Goal: Task Accomplishment & Management: Use online tool/utility

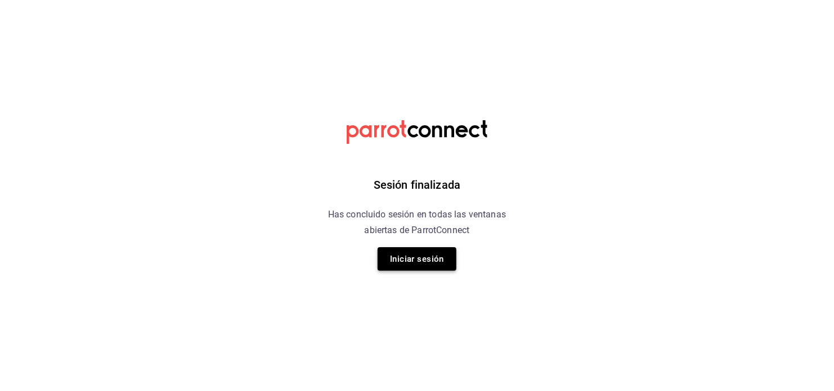
drag, startPoint x: 375, startPoint y: 254, endPoint x: 382, endPoint y: 251, distance: 7.3
click at [382, 251] on div "Sesión finalizada Has concluido sesión en todas las ventanas abiertas de Parrot…" at bounding box center [417, 195] width 284 height 391
click at [382, 251] on button "Iniciar sesión" at bounding box center [416, 259] width 79 height 24
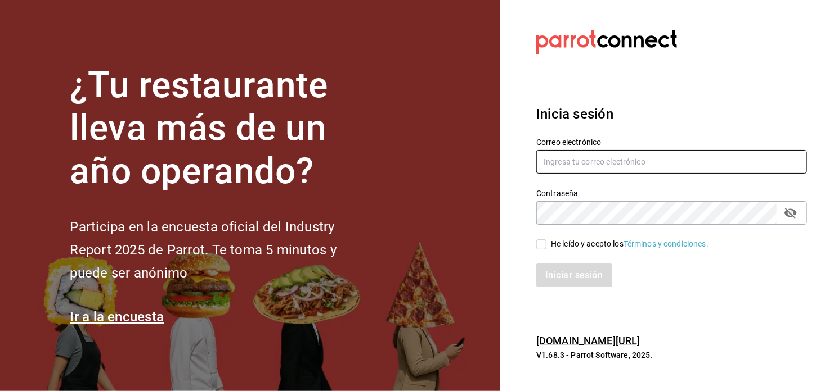
click at [561, 164] on input "text" at bounding box center [671, 162] width 271 height 24
click at [551, 165] on input "text" at bounding box center [671, 162] width 271 height 24
type input "winebar.lozano99@gmail.com"
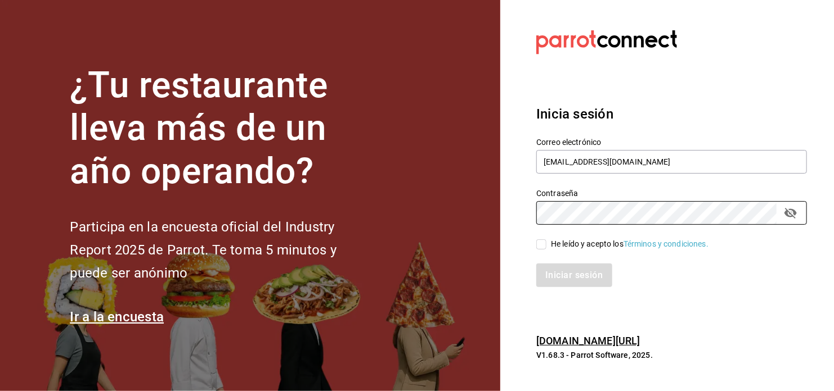
click at [547, 245] on span "He leído y acepto los Términos y condiciones." at bounding box center [627, 244] width 162 height 12
click at [546, 245] on input "He leído y acepto los Términos y condiciones." at bounding box center [541, 245] width 10 height 10
checkbox input "true"
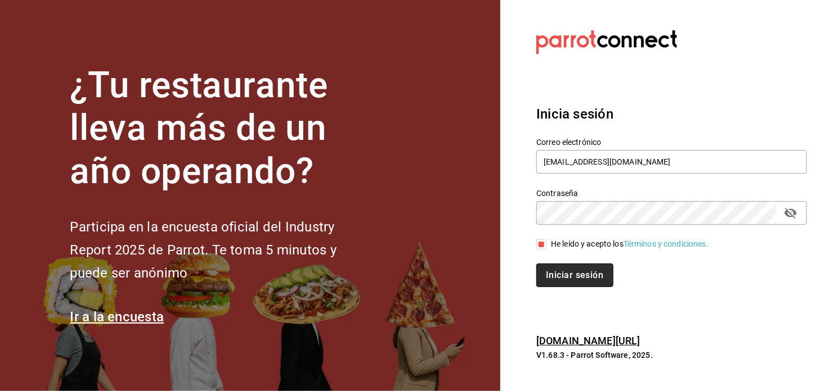
click at [558, 265] on button "Iniciar sesión" at bounding box center [574, 276] width 76 height 24
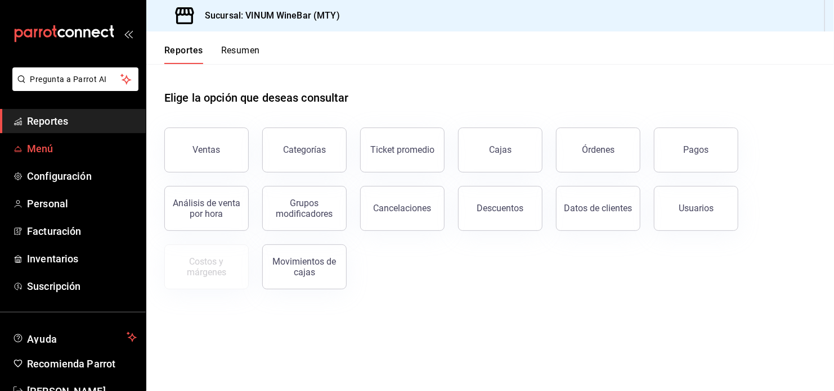
click at [46, 147] on span "Menú" at bounding box center [82, 148] width 110 height 15
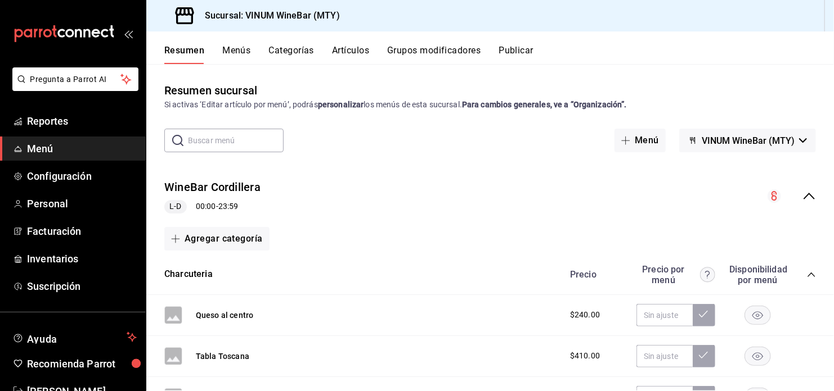
click at [234, 54] on button "Menús" at bounding box center [236, 54] width 28 height 19
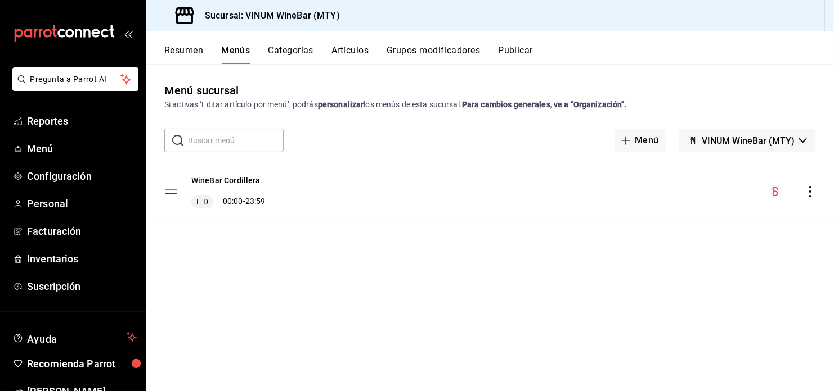
click at [341, 55] on button "Artículos" at bounding box center [349, 54] width 37 height 19
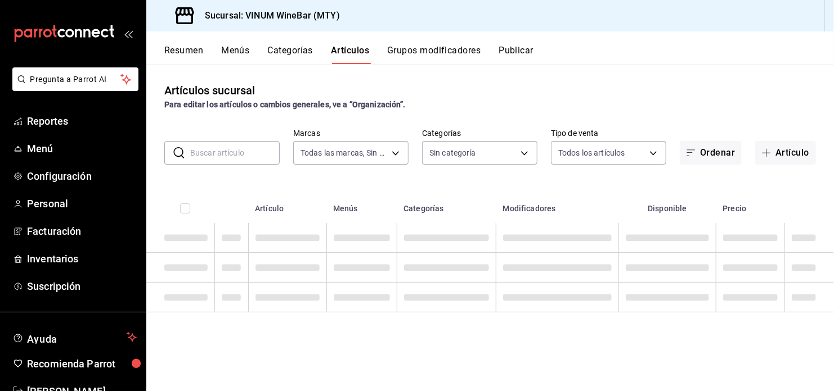
type input "ca8f1d25-6a21-40a6-b6ec-24c4b669c59a"
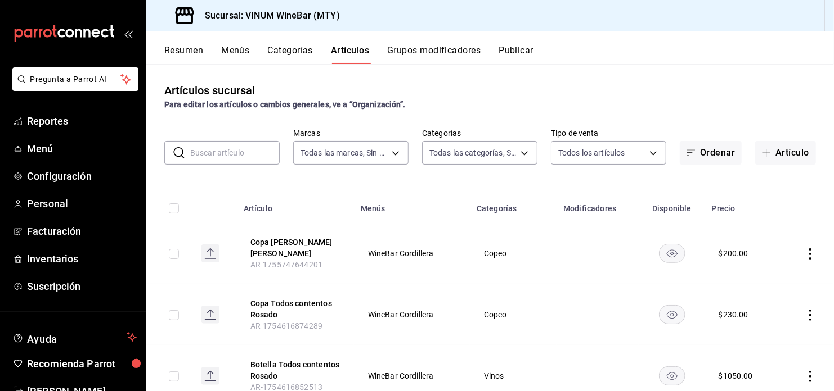
type input "52db0966-aed8-4277-8cb6-402e310174d1,e70bd9e4-23ac-4207-ab30-360fd1df7980,52098…"
click at [789, 159] on button "Artículo" at bounding box center [785, 153] width 61 height 24
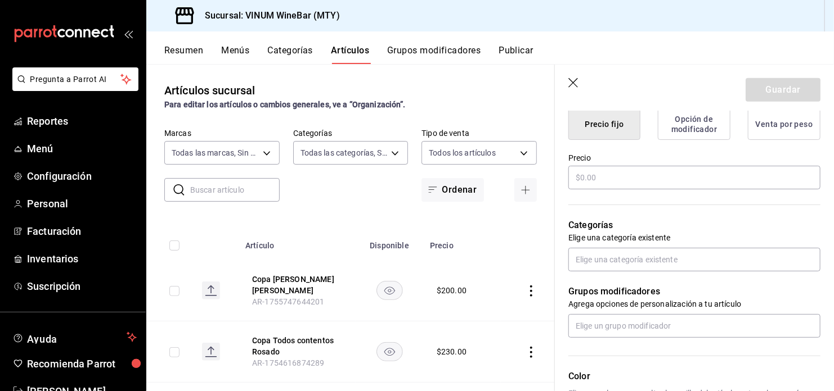
scroll to position [297, 0]
type input "Botella Avoglia Negroamaro Tinto"
click at [637, 184] on input "text" at bounding box center [694, 178] width 252 height 24
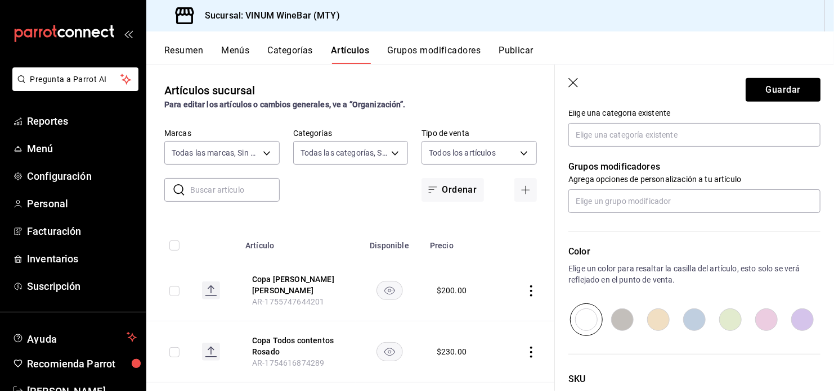
scroll to position [421, 0]
type input "$800.00"
click at [646, 146] on input "text" at bounding box center [694, 136] width 252 height 24
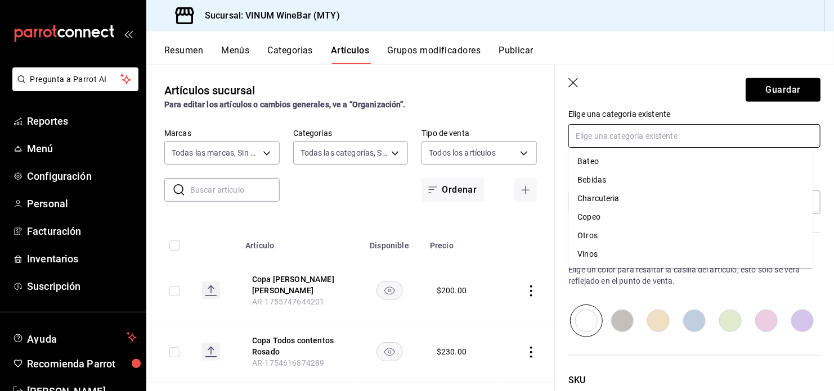
click at [613, 250] on li "Vinos" at bounding box center [690, 254] width 244 height 19
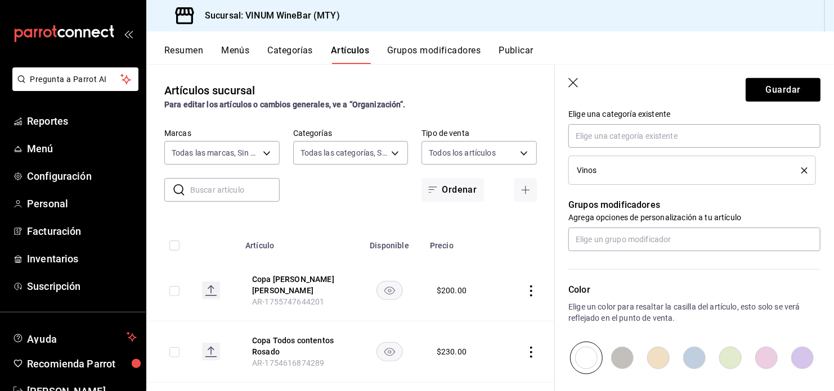
click at [789, 361] on input "radio" at bounding box center [802, 358] width 36 height 33
radio input "true"
click at [764, 84] on button "Guardar" at bounding box center [782, 90] width 75 height 24
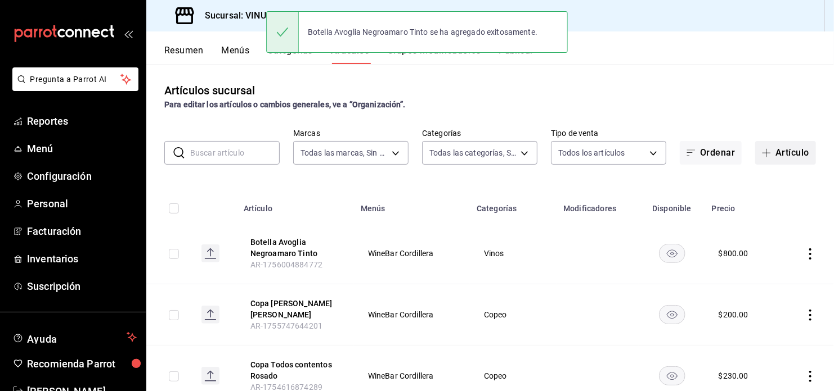
click at [772, 154] on button "Artículo" at bounding box center [785, 153] width 61 height 24
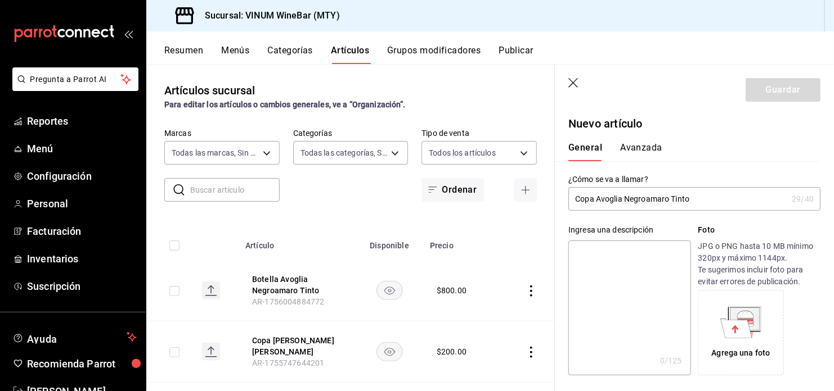
type input "Copa Avoglia Negroamaro Tinto"
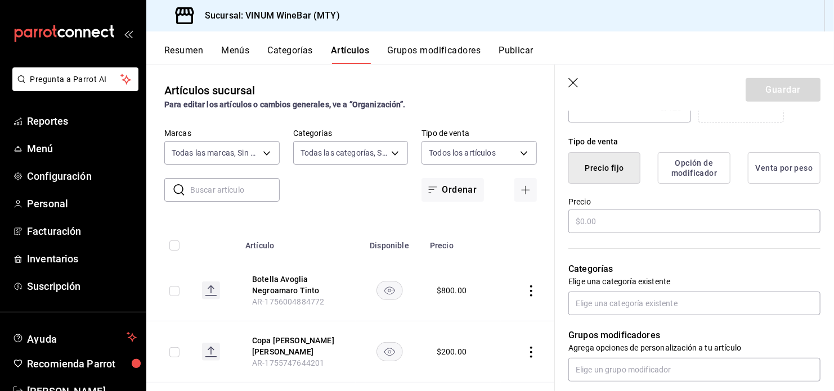
scroll to position [254, 0]
click at [619, 224] on input "text" at bounding box center [694, 221] width 252 height 24
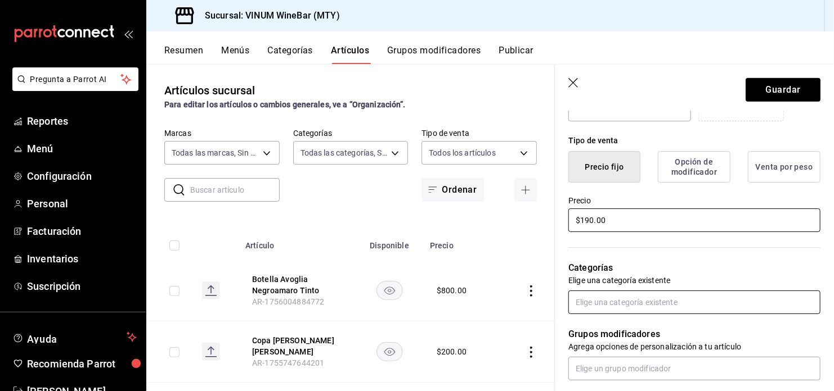
type input "$190.00"
click at [614, 308] on input "text" at bounding box center [694, 303] width 252 height 24
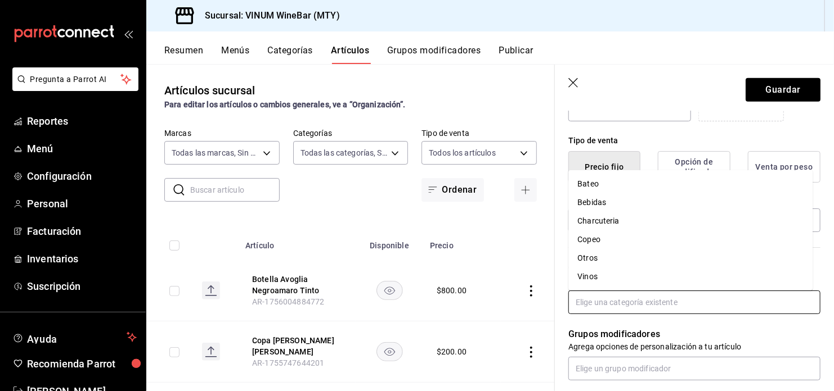
click at [591, 271] on li "Vinos" at bounding box center [690, 277] width 244 height 19
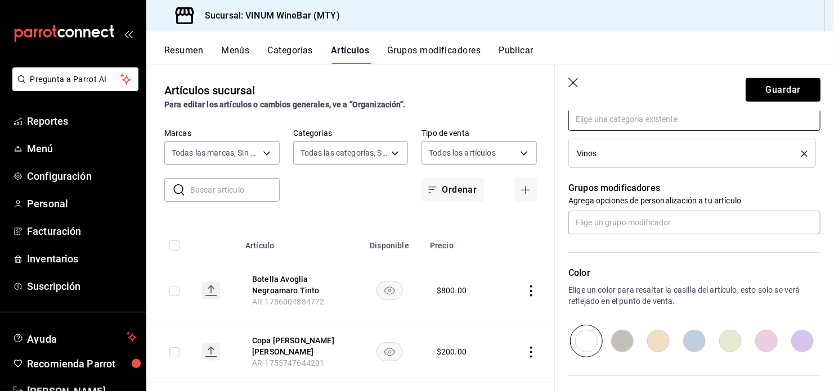
scroll to position [436, 0]
click at [802, 151] on li "Vinos" at bounding box center [691, 154] width 247 height 29
click at [801, 154] on icon "delete" at bounding box center [804, 155] width 6 height 6
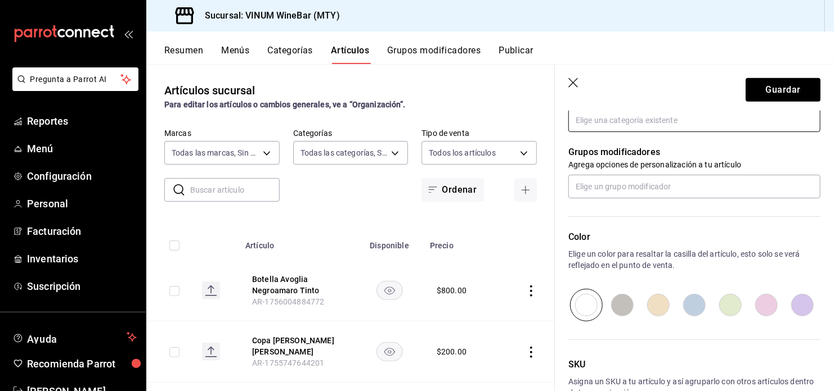
click at [790, 129] on input "text" at bounding box center [694, 121] width 252 height 24
type input "t"
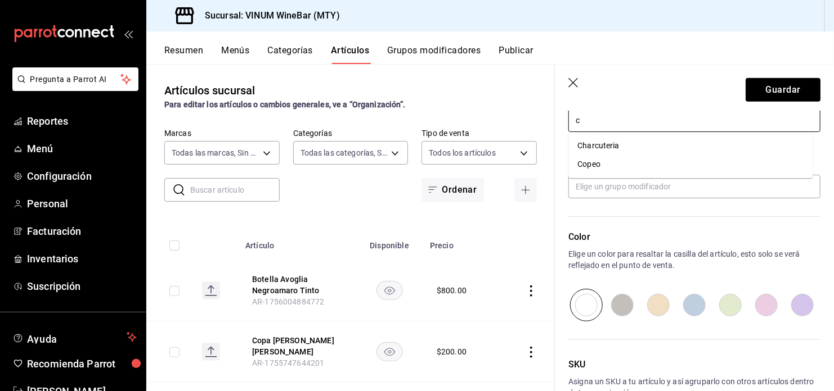
type input "co"
click at [768, 142] on li "Copeo" at bounding box center [690, 146] width 244 height 19
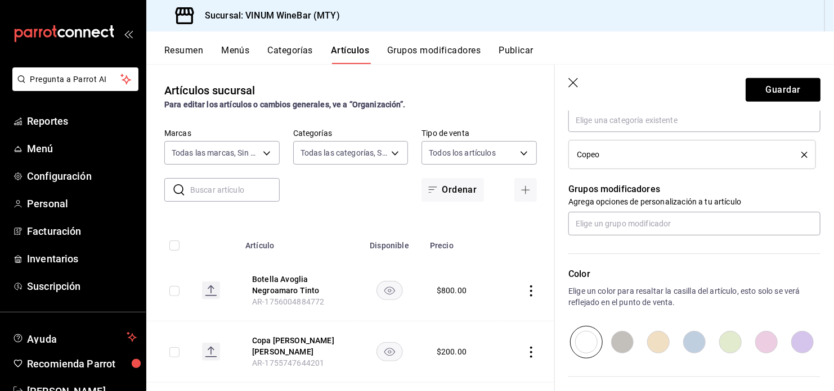
click at [795, 346] on input "radio" at bounding box center [802, 342] width 36 height 33
radio input "true"
click at [789, 93] on button "Guardar" at bounding box center [782, 90] width 75 height 24
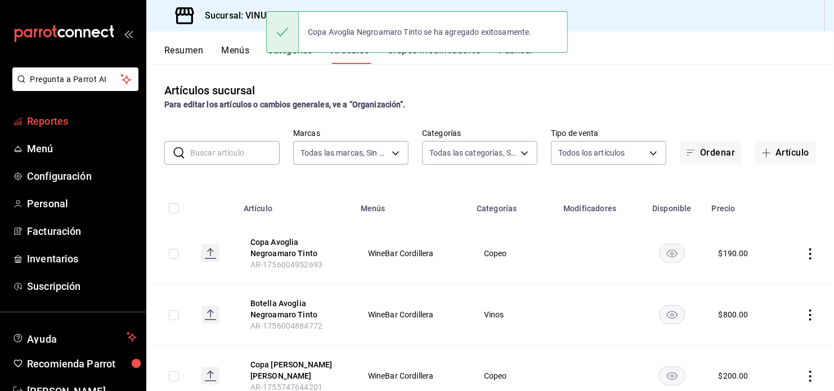
click at [59, 124] on span "Reportes" at bounding box center [82, 121] width 110 height 15
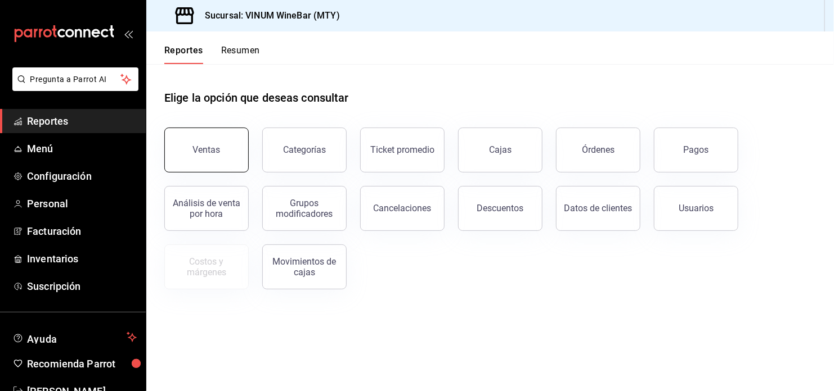
click at [208, 152] on div "Ventas" at bounding box center [207, 150] width 28 height 11
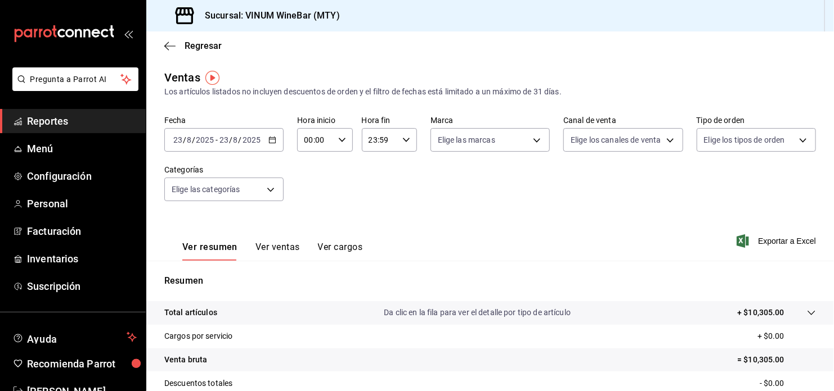
click at [269, 139] on \(Stroke\) "button" at bounding box center [272, 139] width 6 height 1
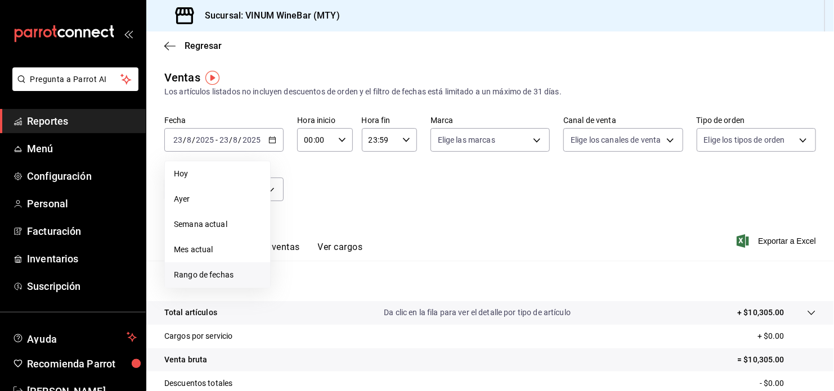
click at [208, 271] on span "Rango de fechas" at bounding box center [217, 275] width 87 height 12
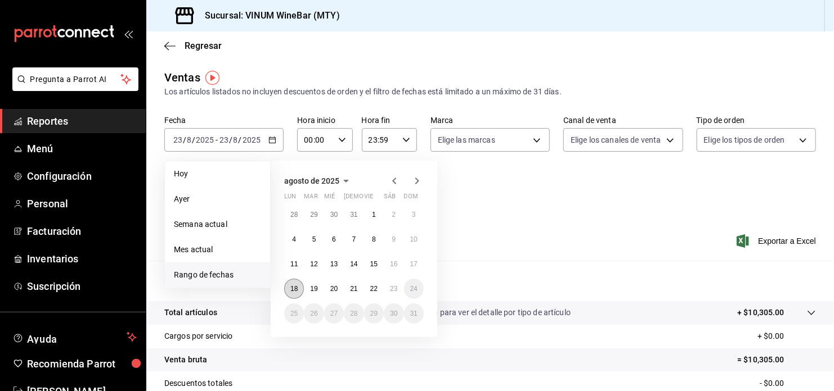
click at [294, 288] on abbr "18" at bounding box center [293, 289] width 7 height 8
click at [389, 290] on button "23" at bounding box center [394, 289] width 20 height 20
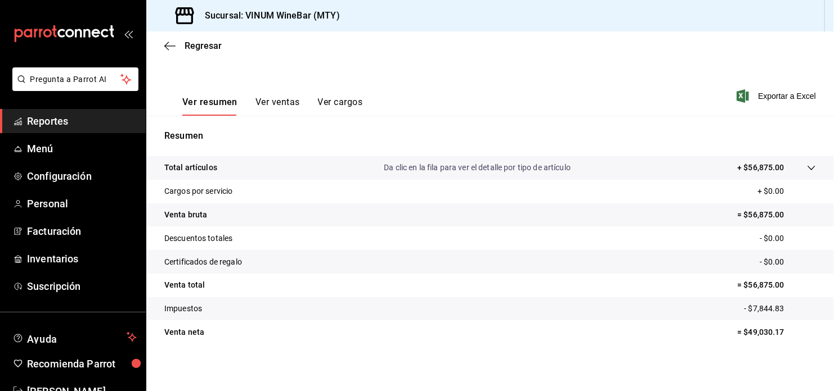
scroll to position [146, 0]
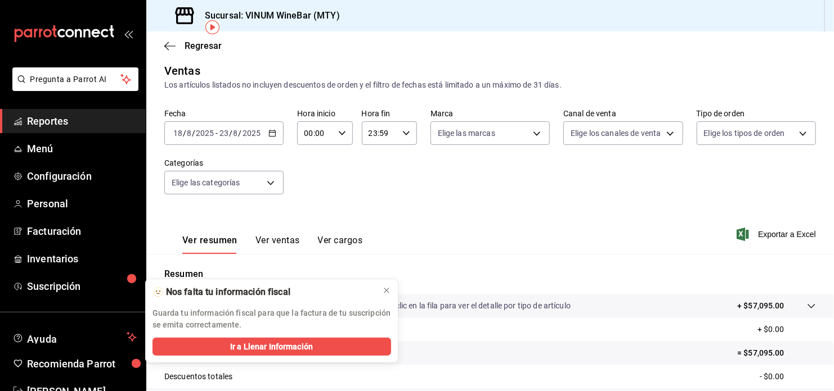
scroll to position [6, 0]
click at [274, 137] on \(Stroke\) "button" at bounding box center [272, 135] width 7 height 6
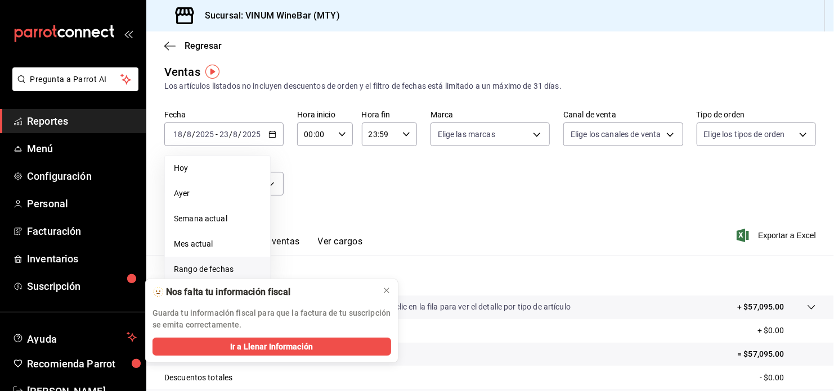
click at [224, 265] on span "Rango de fechas" at bounding box center [217, 270] width 87 height 12
click at [388, 291] on icon at bounding box center [386, 290] width 9 height 9
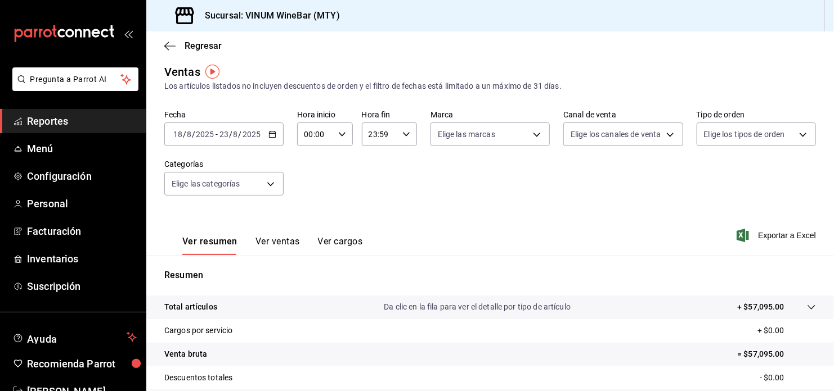
click at [264, 128] on div "2025-08-18 18 / 8 / 2025 - 2025-08-23 23 / 8 / 2025" at bounding box center [223, 135] width 119 height 24
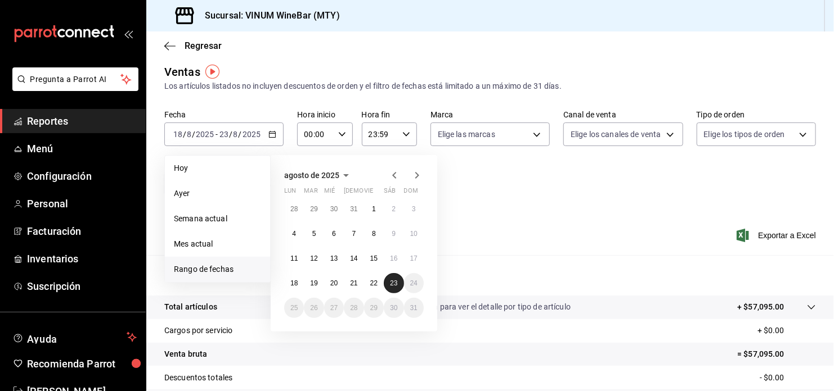
click at [398, 288] on button "23" at bounding box center [394, 283] width 20 height 20
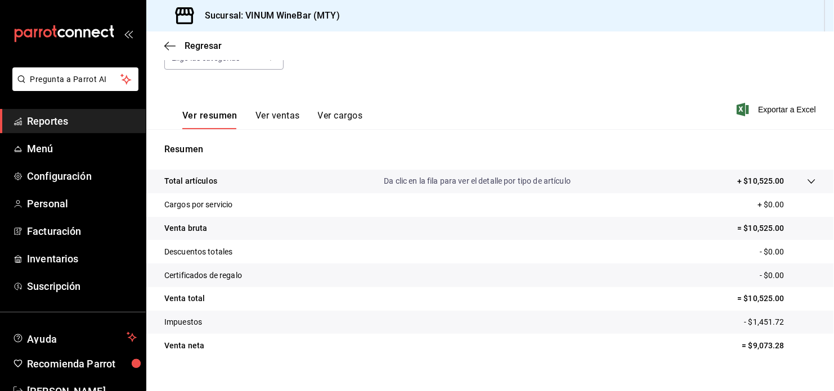
scroll to position [133, 0]
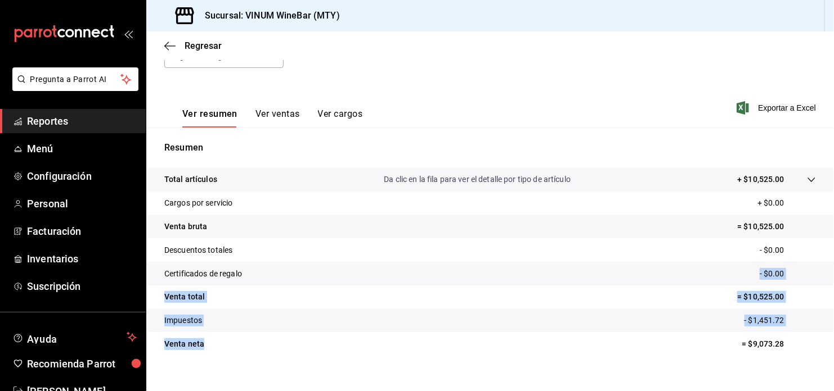
drag, startPoint x: 341, startPoint y: 282, endPoint x: 287, endPoint y: 315, distance: 63.1
click at [287, 315] on tbody "Total artículos Da clic en la fila para ver el detalle por tipo de artículo + $…" at bounding box center [489, 262] width 687 height 188
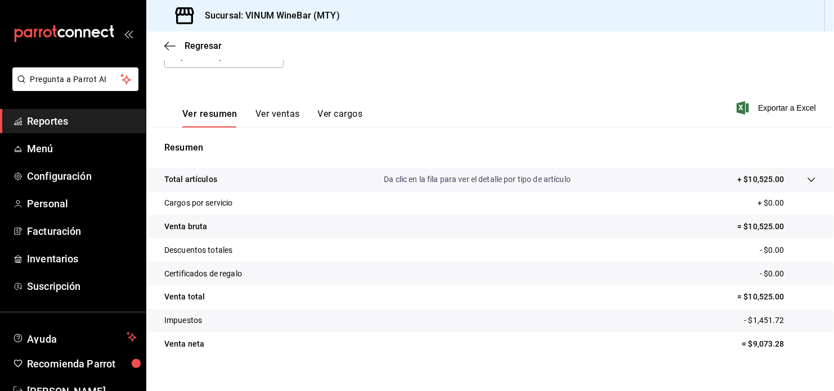
click at [312, 62] on div "Fecha 2025-08-23 23 / 8 / 2025 - 2025-08-23 23 / 8 / 2025 Hora inicio 00:00 Hor…" at bounding box center [489, 32] width 651 height 99
click at [429, 56] on div "Regresar" at bounding box center [489, 45] width 687 height 29
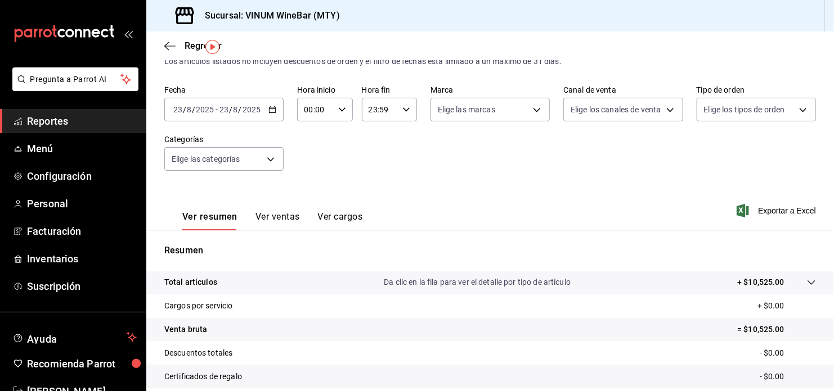
scroll to position [0, 0]
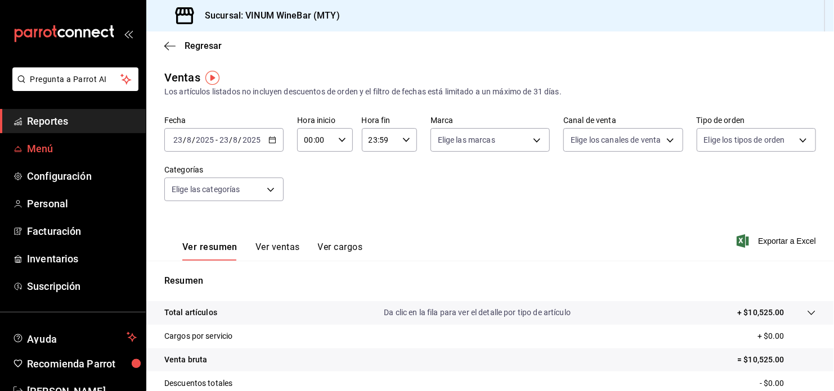
click at [79, 153] on span "Menú" at bounding box center [82, 148] width 110 height 15
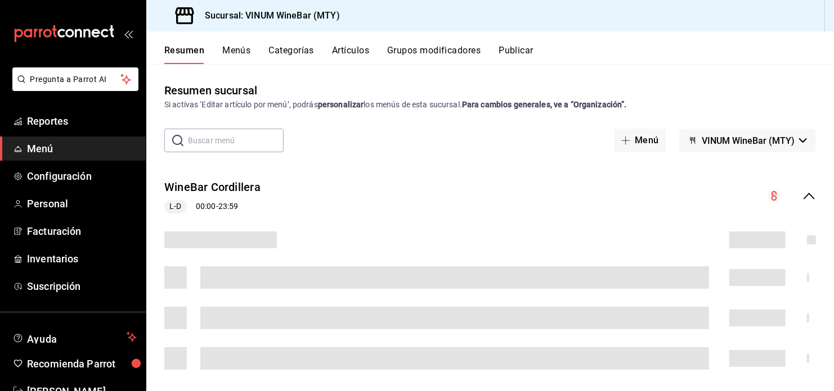
click at [236, 56] on button "Menús" at bounding box center [236, 54] width 28 height 19
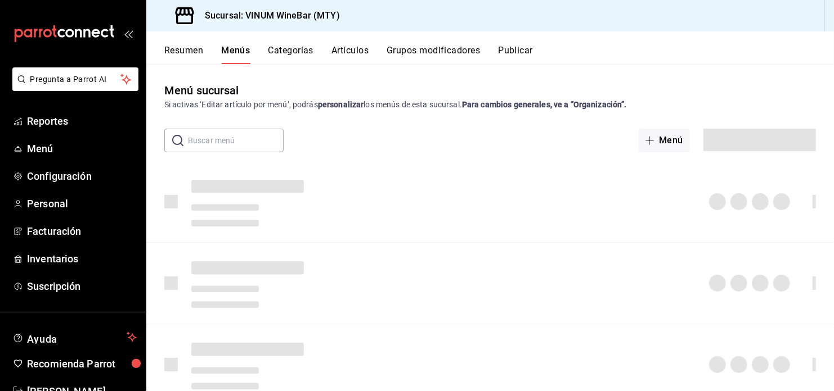
click at [368, 54] on button "Artículos" at bounding box center [349, 54] width 37 height 19
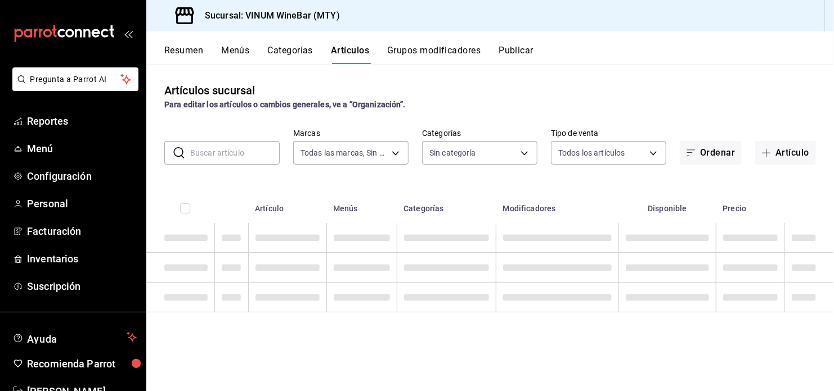
type input "ca8f1d25-6a21-40a6-b6ec-24c4b669c59a"
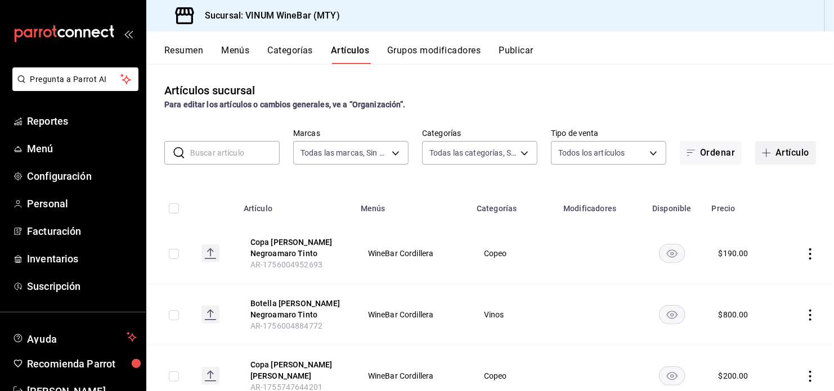
type input "52db0966-aed8-4277-8cb6-402e310174d1,e70bd9e4-23ac-4207-ab30-360fd1df7980,52098…"
click at [774, 154] on button "Artículo" at bounding box center [785, 153] width 61 height 24
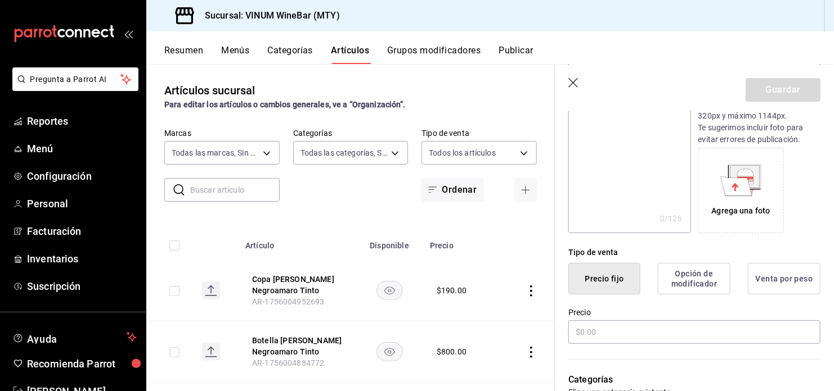
scroll to position [225, 0]
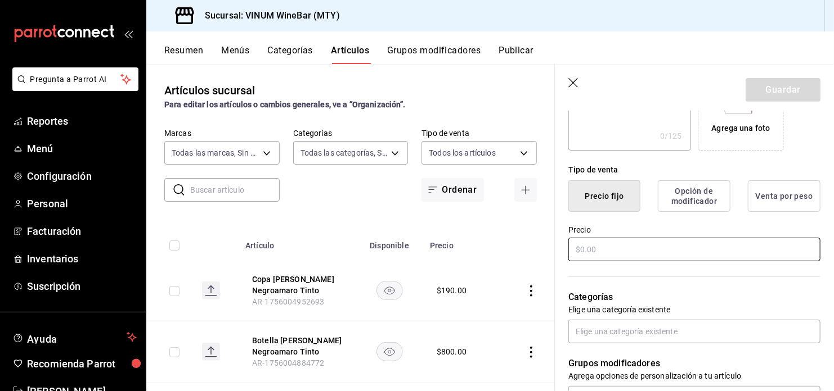
type input "Botella Avoglia Rosado"
click at [614, 247] on input "text" at bounding box center [694, 250] width 252 height 24
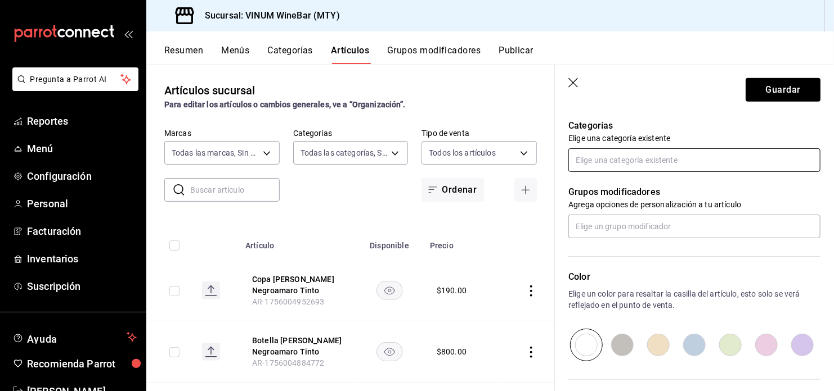
scroll to position [375, 0]
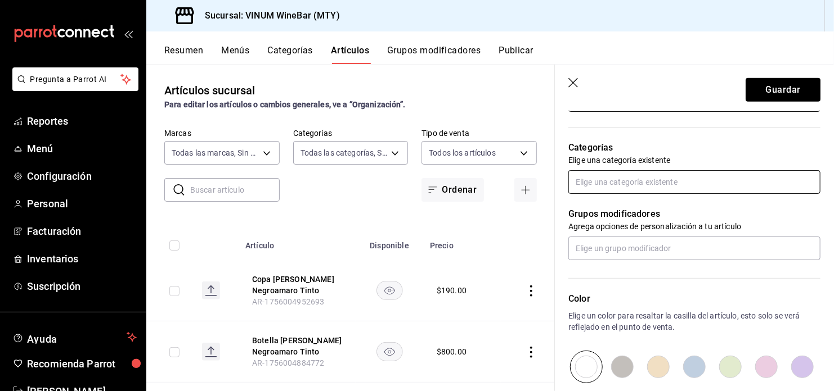
type input "$800.00"
click at [718, 178] on input "text" at bounding box center [694, 182] width 252 height 24
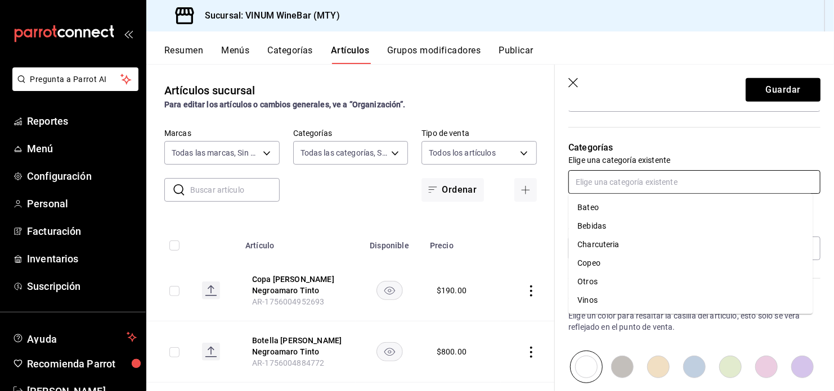
click at [618, 299] on li "Vinos" at bounding box center [690, 300] width 244 height 19
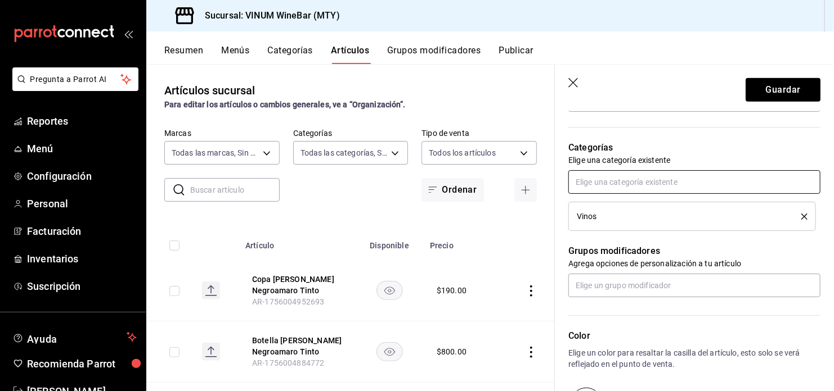
scroll to position [525, 0]
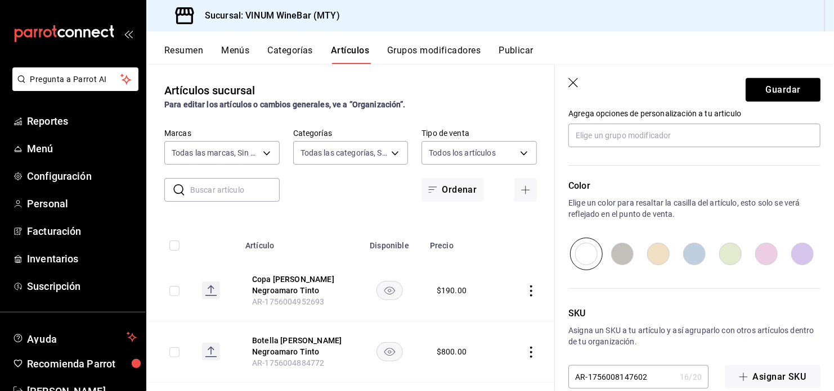
click at [764, 256] on input "radio" at bounding box center [766, 254] width 36 height 33
radio input "true"
click at [783, 82] on button "Guardar" at bounding box center [782, 90] width 75 height 24
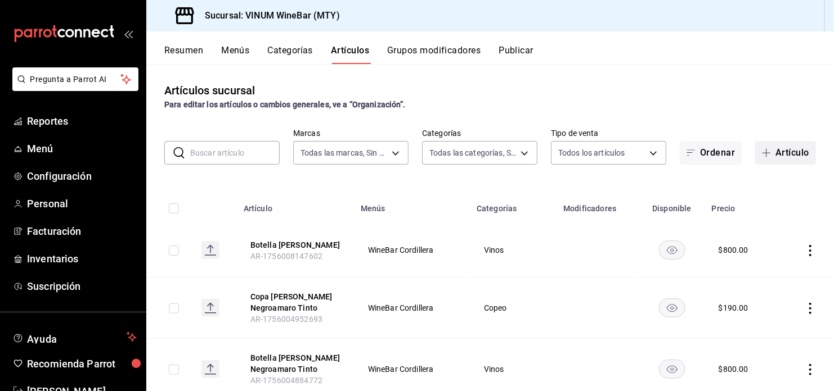
click at [773, 156] on button "Artículo" at bounding box center [785, 153] width 61 height 24
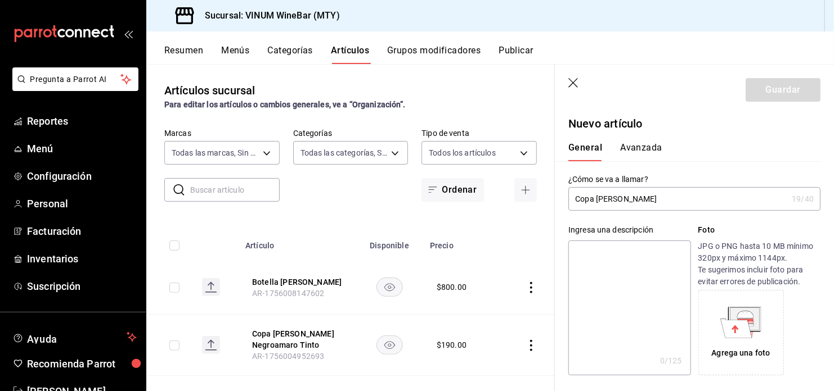
scroll to position [375, 0]
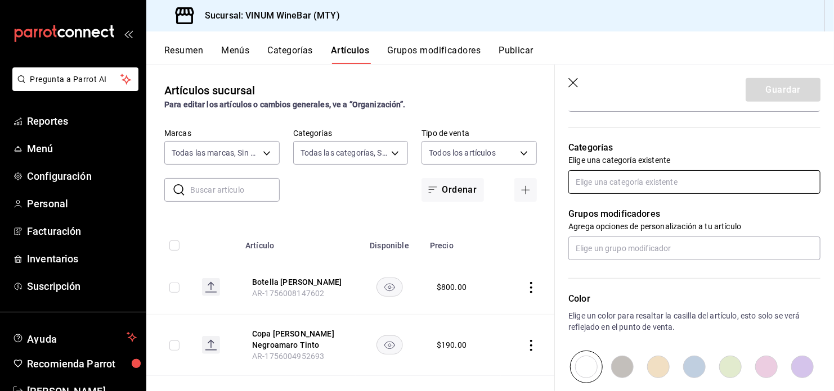
type input "Copa Avoglia Rosado"
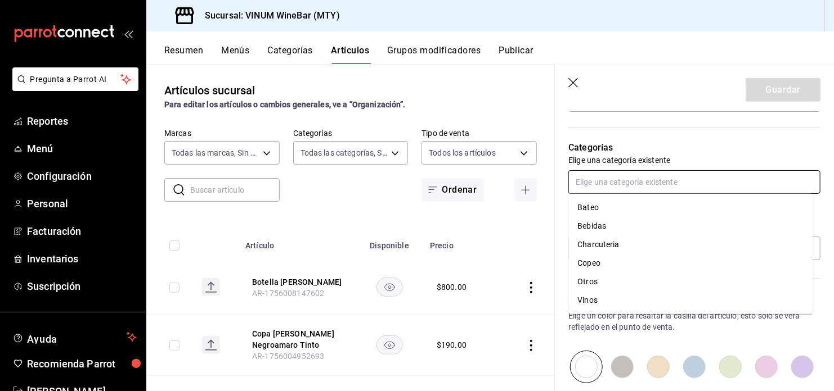
click at [643, 172] on input "text" at bounding box center [694, 182] width 252 height 24
click at [601, 305] on li "Vinos" at bounding box center [690, 300] width 244 height 19
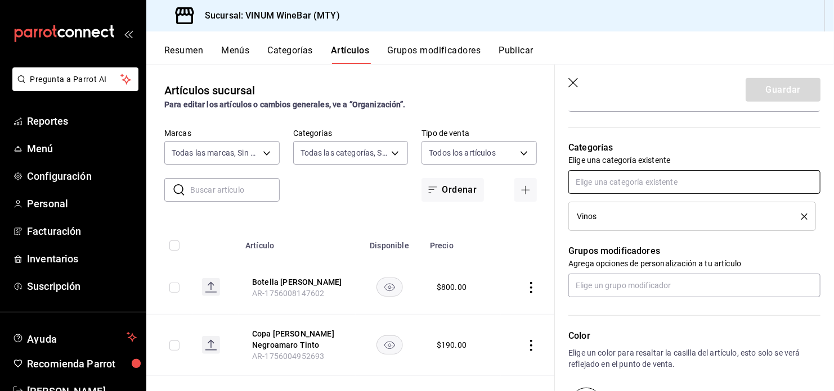
scroll to position [300, 0]
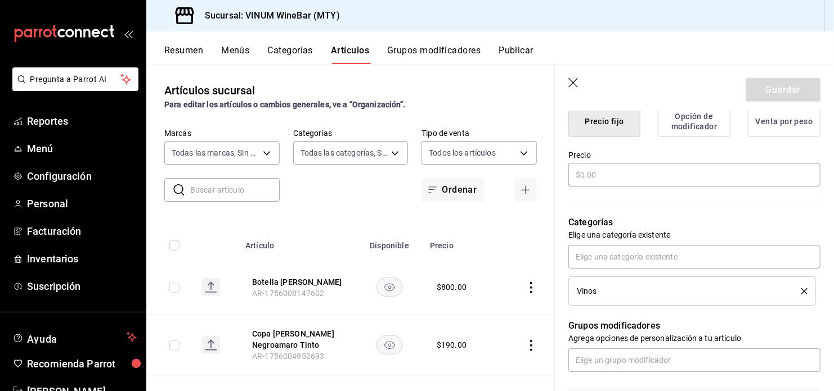
click at [801, 292] on icon "delete" at bounding box center [804, 292] width 6 height 6
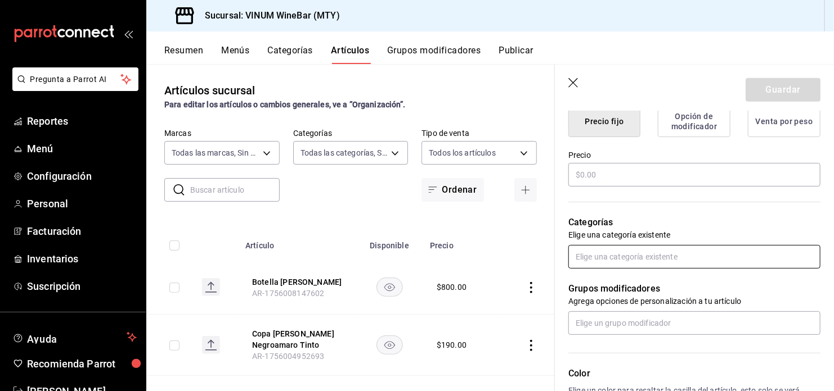
click at [778, 263] on input "text" at bounding box center [694, 257] width 252 height 24
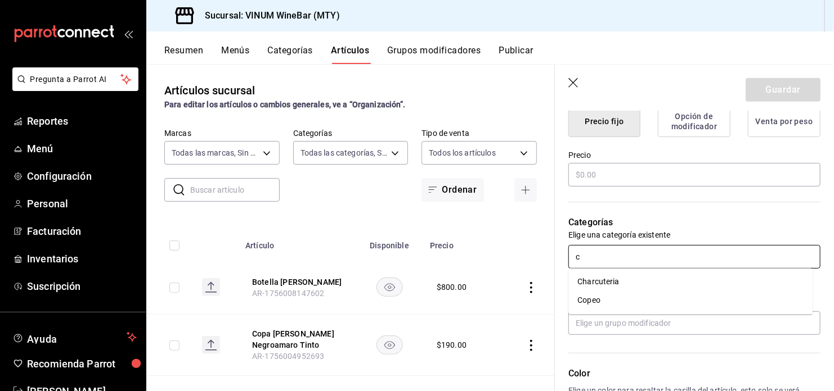
type input "co"
click at [760, 278] on li "Copeo" at bounding box center [690, 282] width 244 height 19
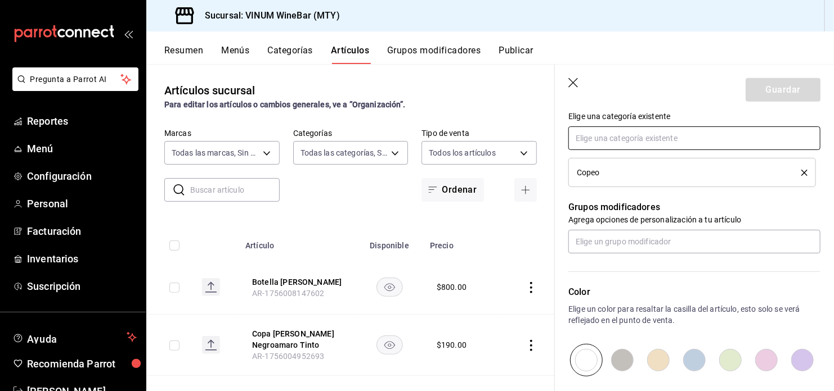
scroll to position [450, 0]
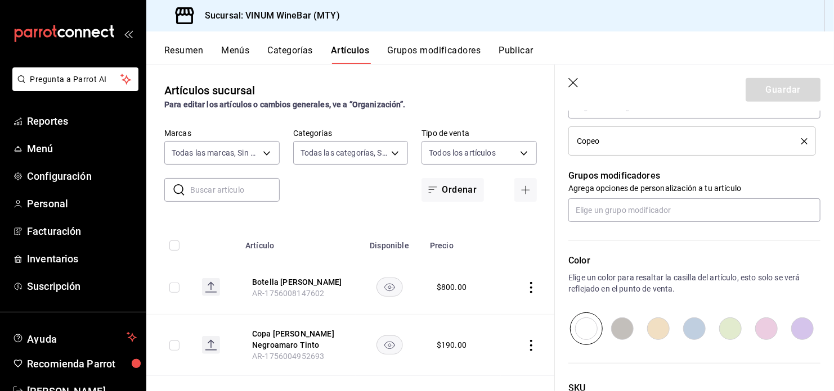
click at [765, 327] on input "radio" at bounding box center [766, 329] width 36 height 33
radio input "true"
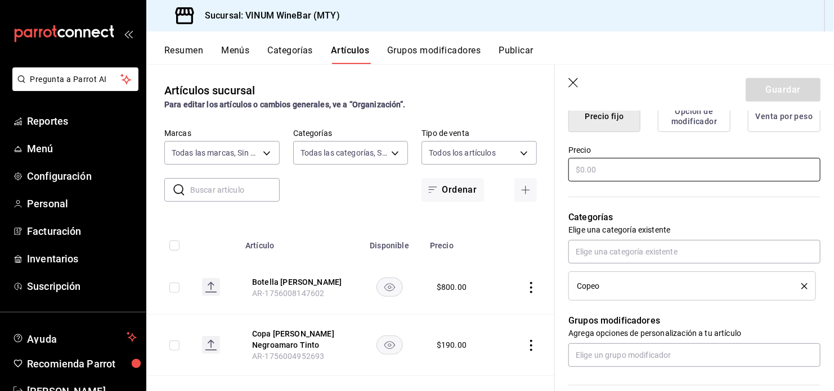
scroll to position [300, 0]
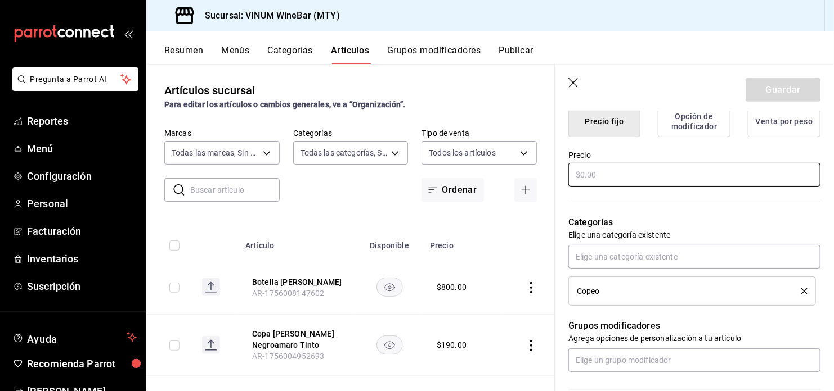
click at [619, 176] on input "text" at bounding box center [694, 175] width 252 height 24
type input "$190.00"
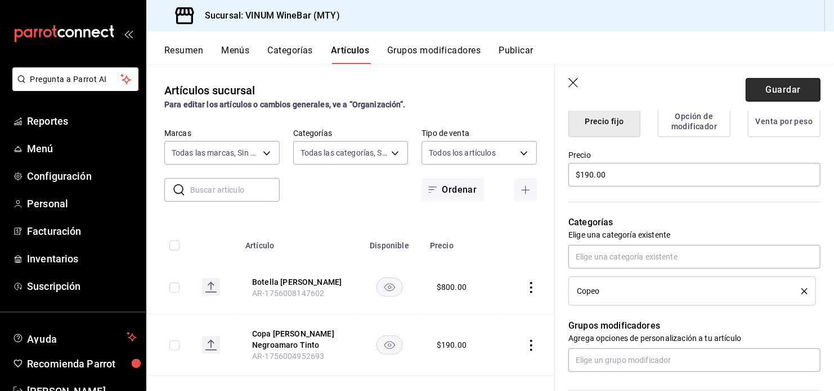
click at [766, 87] on button "Guardar" at bounding box center [782, 90] width 75 height 24
